Goal: Use online tool/utility: Utilize a website feature to perform a specific function

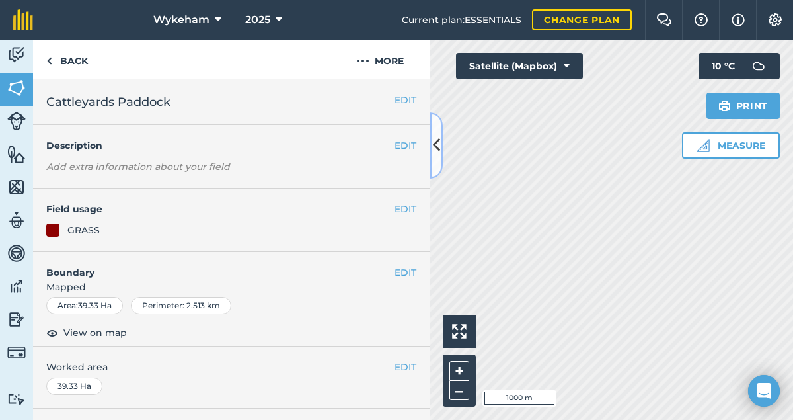
click at [432, 151] on button at bounding box center [436, 145] width 13 height 66
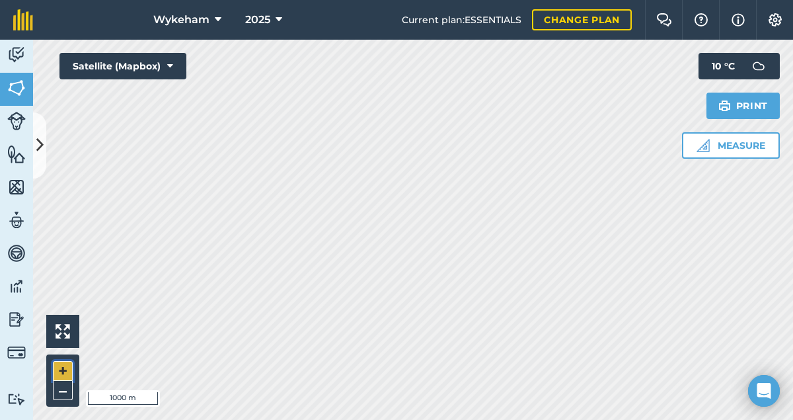
click at [62, 365] on button "+" at bounding box center [63, 371] width 20 height 20
click at [63, 371] on button "+" at bounding box center [63, 371] width 20 height 20
click at [734, 139] on button "Measure" at bounding box center [731, 145] width 98 height 26
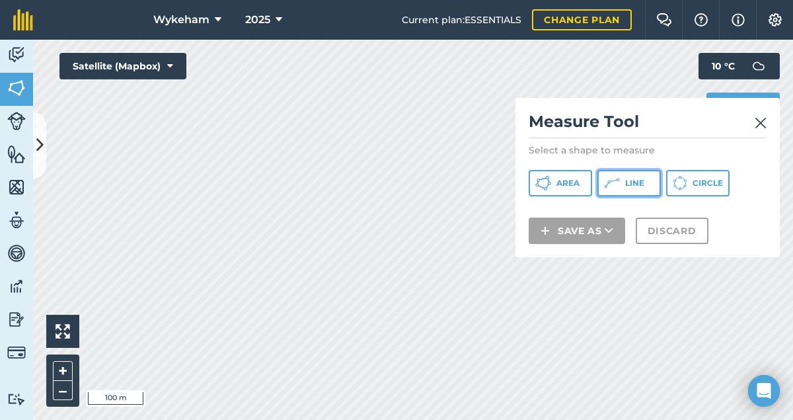
click at [641, 184] on span "Line" at bounding box center [634, 183] width 19 height 11
click at [761, 121] on img at bounding box center [761, 123] width 12 height 16
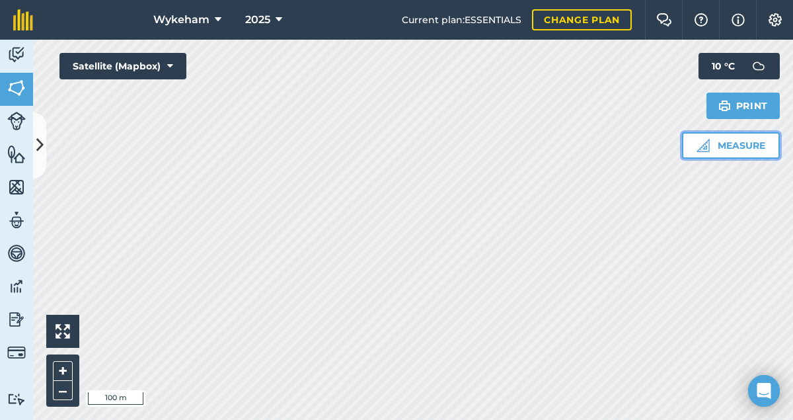
click at [756, 148] on button "Measure" at bounding box center [731, 145] width 98 height 26
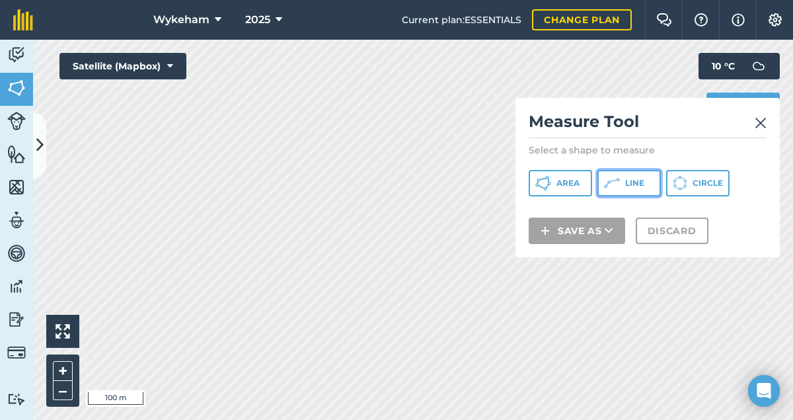
click at [638, 178] on span "Line" at bounding box center [634, 183] width 19 height 11
click at [763, 122] on img at bounding box center [761, 123] width 12 height 16
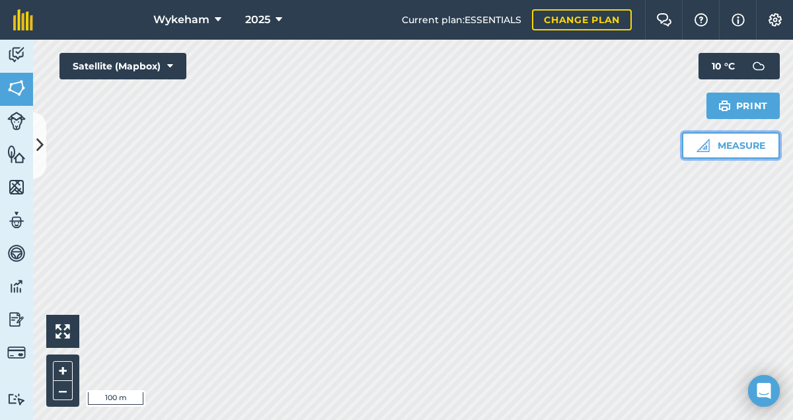
click at [755, 145] on button "Measure" at bounding box center [731, 145] width 98 height 26
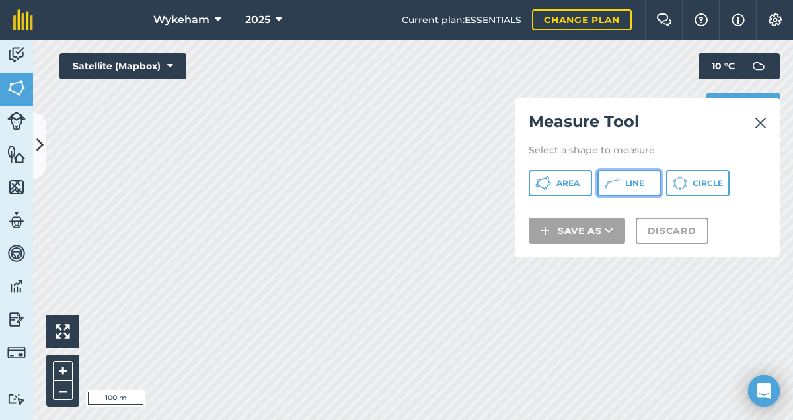
click at [627, 180] on span "Line" at bounding box center [634, 183] width 19 height 11
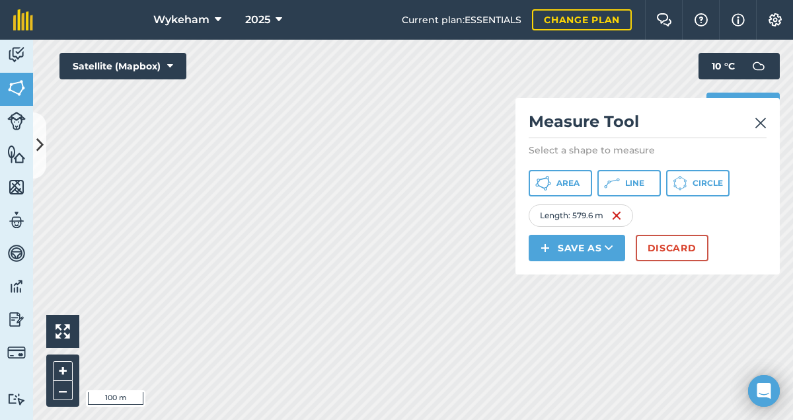
click at [760, 122] on img at bounding box center [761, 123] width 12 height 16
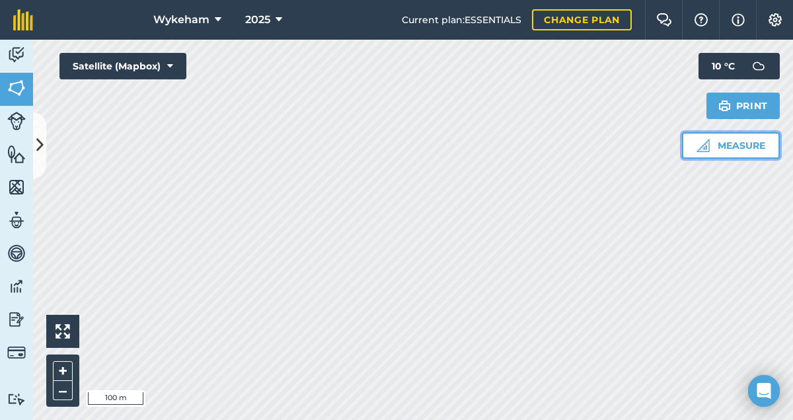
click at [755, 143] on button "Measure" at bounding box center [731, 145] width 98 height 26
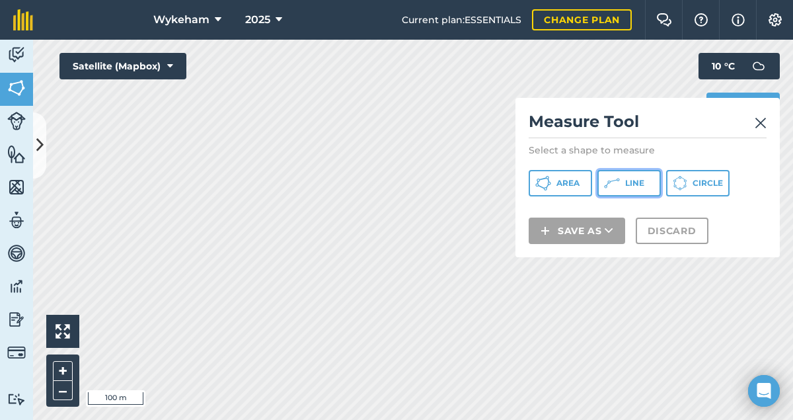
click at [632, 185] on span "Line" at bounding box center [634, 183] width 19 height 11
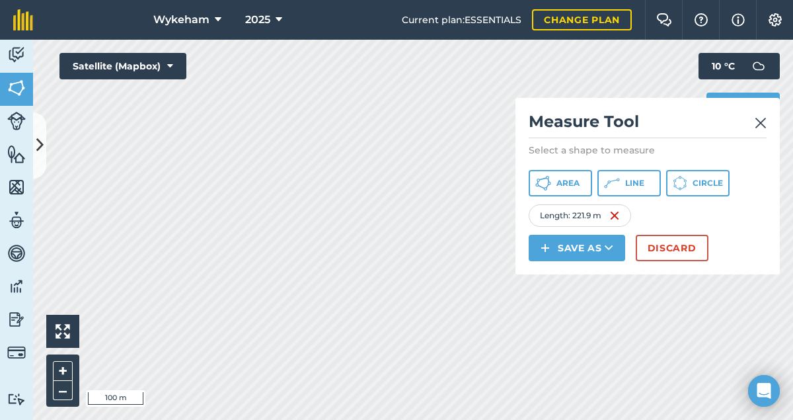
click at [762, 118] on img at bounding box center [761, 123] width 12 height 16
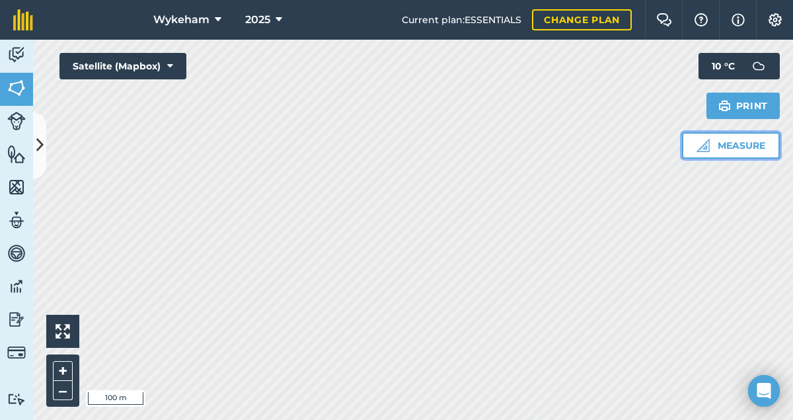
click at [757, 145] on button "Measure" at bounding box center [731, 145] width 98 height 26
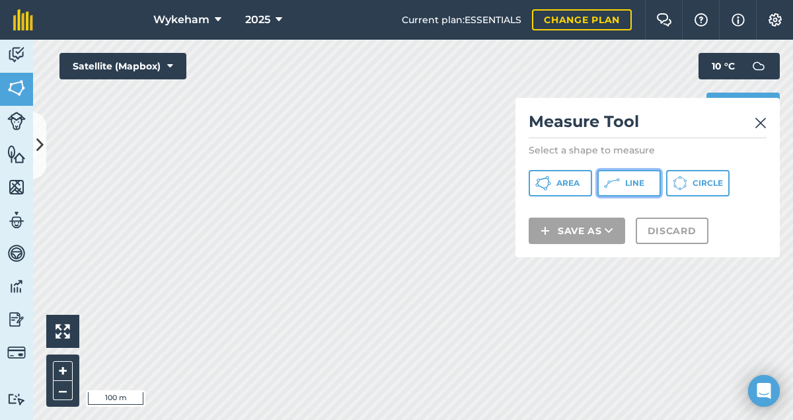
click at [641, 186] on span "Line" at bounding box center [634, 183] width 19 height 11
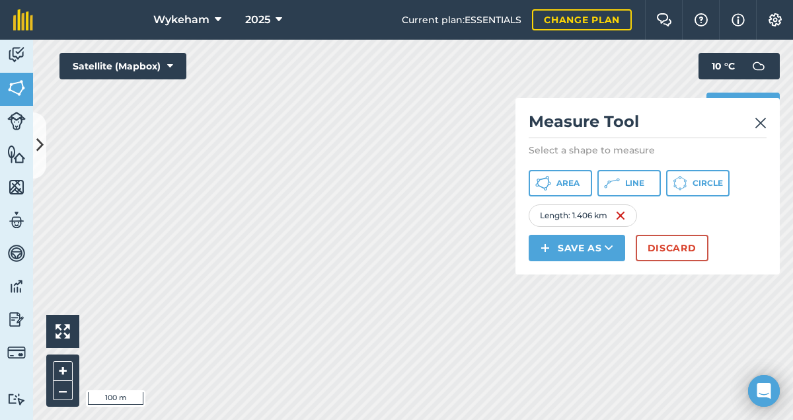
click at [760, 123] on img at bounding box center [761, 123] width 12 height 16
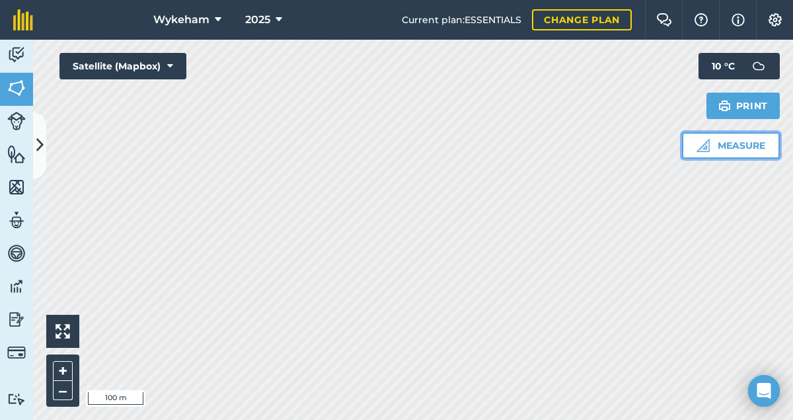
click at [734, 147] on button "Measure" at bounding box center [731, 145] width 98 height 26
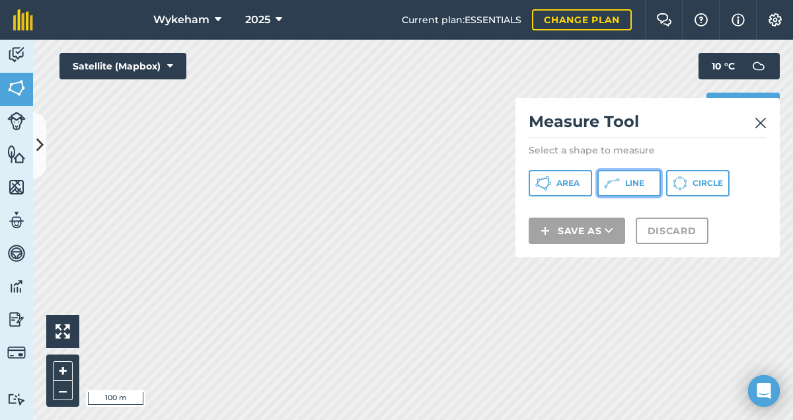
click at [654, 178] on button "Line" at bounding box center [628, 183] width 63 height 26
click at [761, 120] on img at bounding box center [761, 123] width 12 height 16
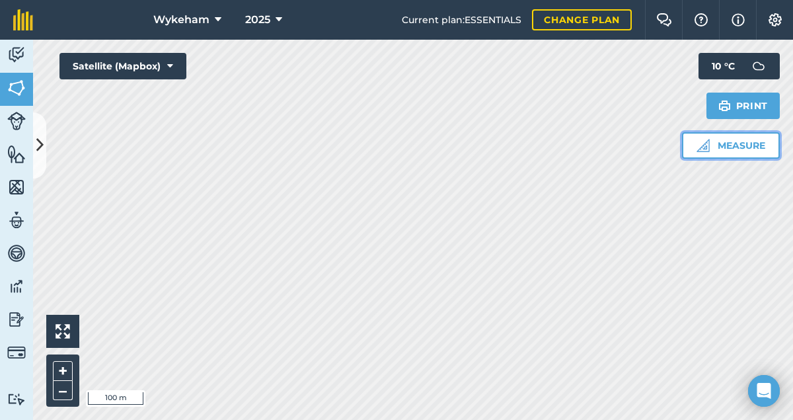
click at [765, 141] on button "Measure" at bounding box center [731, 145] width 98 height 26
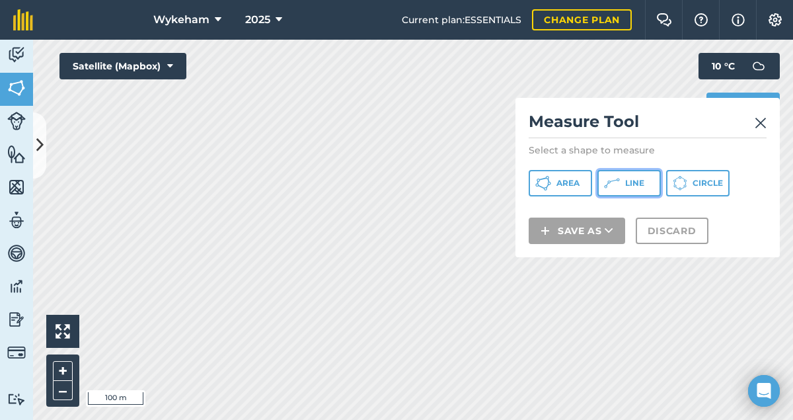
click at [619, 178] on icon at bounding box center [612, 183] width 16 height 16
click at [759, 122] on img at bounding box center [761, 123] width 12 height 16
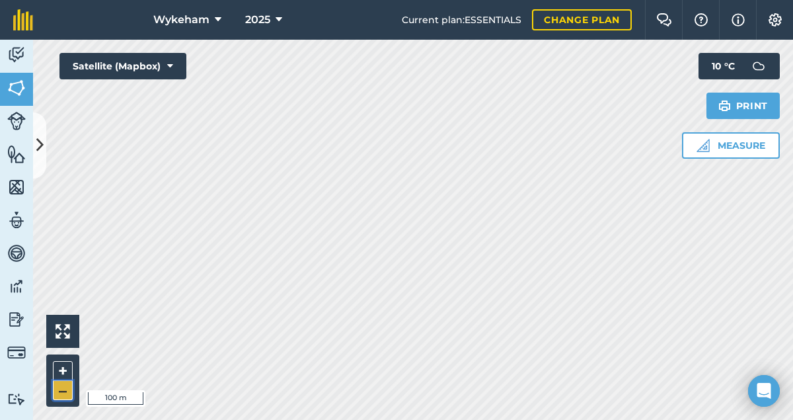
click at [67, 393] on button "–" at bounding box center [63, 390] width 20 height 19
click at [63, 368] on button "+" at bounding box center [63, 371] width 20 height 20
click at [749, 147] on button "Measure" at bounding box center [731, 145] width 98 height 26
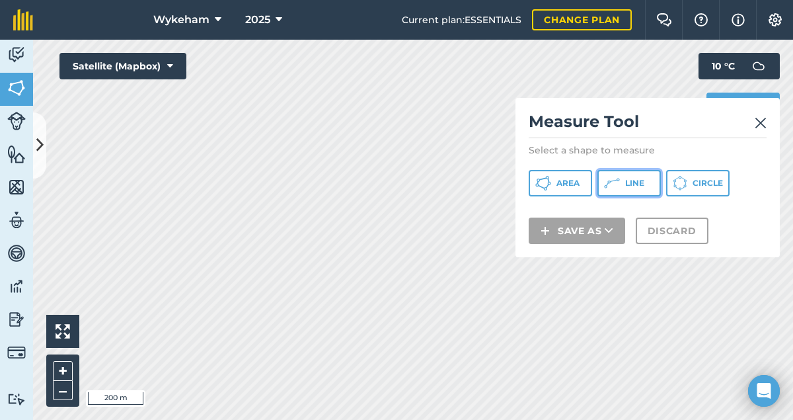
click at [629, 178] on span "Line" at bounding box center [634, 183] width 19 height 11
click at [763, 122] on img at bounding box center [761, 123] width 12 height 16
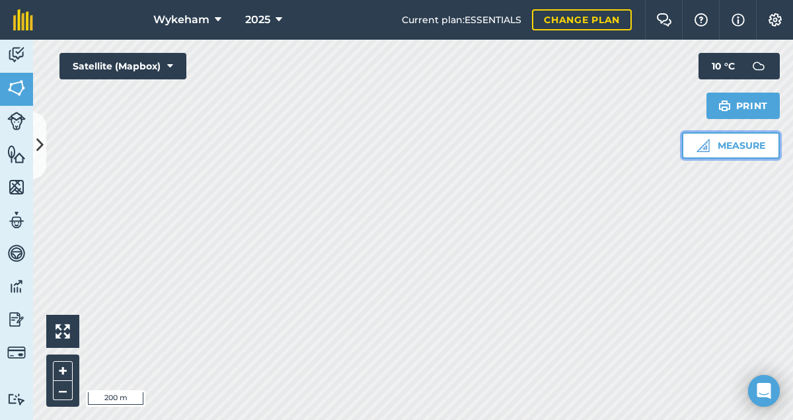
click at [728, 150] on button "Measure" at bounding box center [731, 145] width 98 height 26
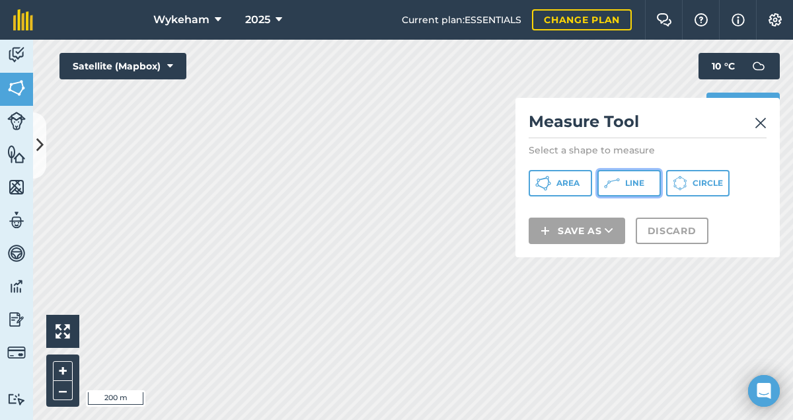
click at [643, 185] on span "Line" at bounding box center [634, 183] width 19 height 11
click at [761, 122] on img at bounding box center [761, 123] width 12 height 16
